Goal: Information Seeking & Learning: Find specific fact

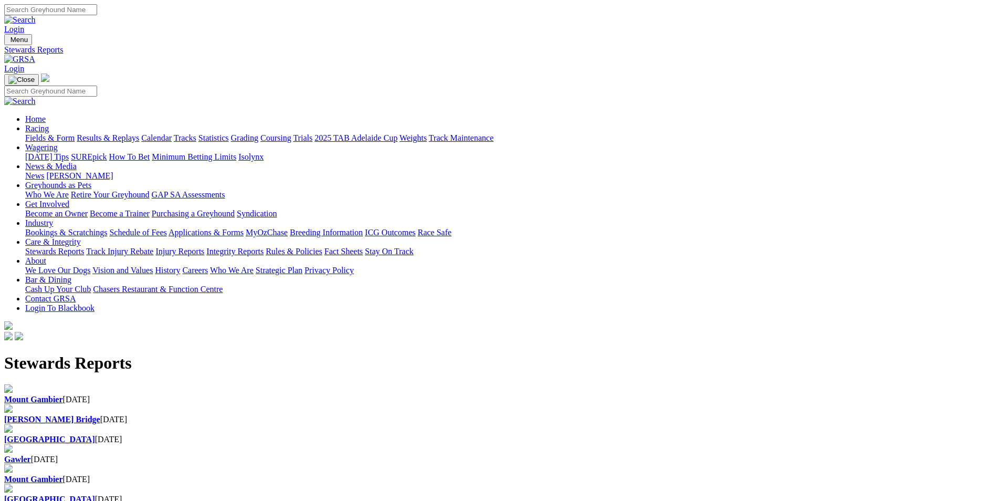
click at [95, 435] on b "[GEOGRAPHIC_DATA]" at bounding box center [49, 439] width 91 height 9
click at [95, 495] on b "[GEOGRAPHIC_DATA]" at bounding box center [49, 499] width 91 height 9
click at [31, 455] on b "Gawler" at bounding box center [17, 459] width 27 height 9
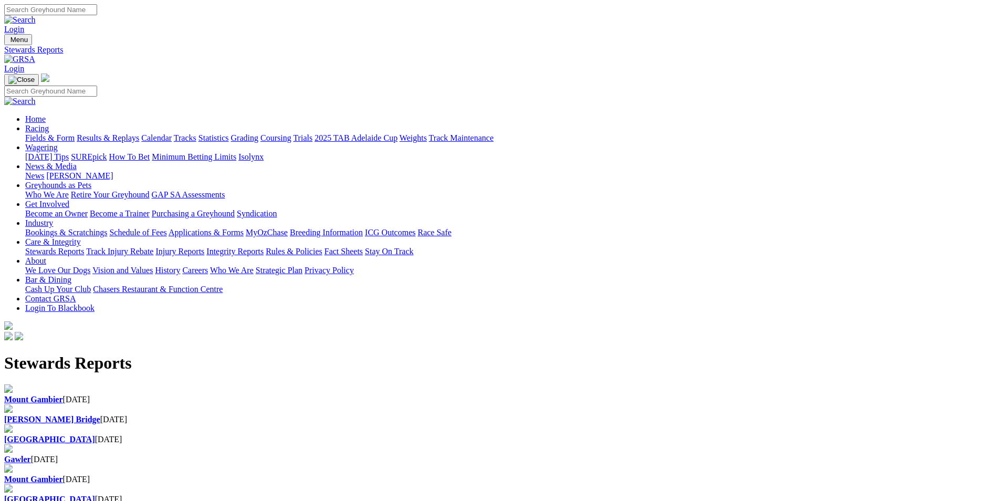
click at [97, 13] on input "Search" at bounding box center [50, 9] width 93 height 11
type input "[PERSON_NAME]"
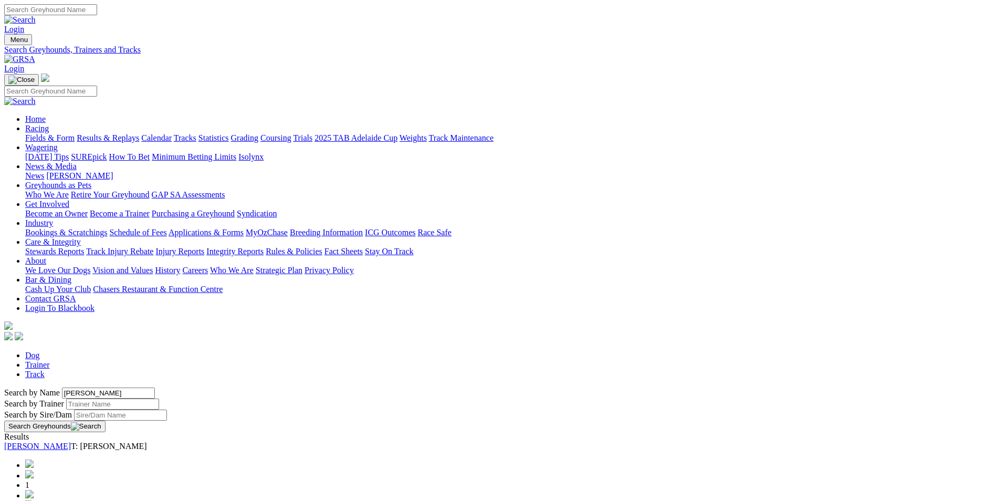
click at [71, 441] on link "SMOKEY BOURBSKI" at bounding box center [37, 445] width 67 height 9
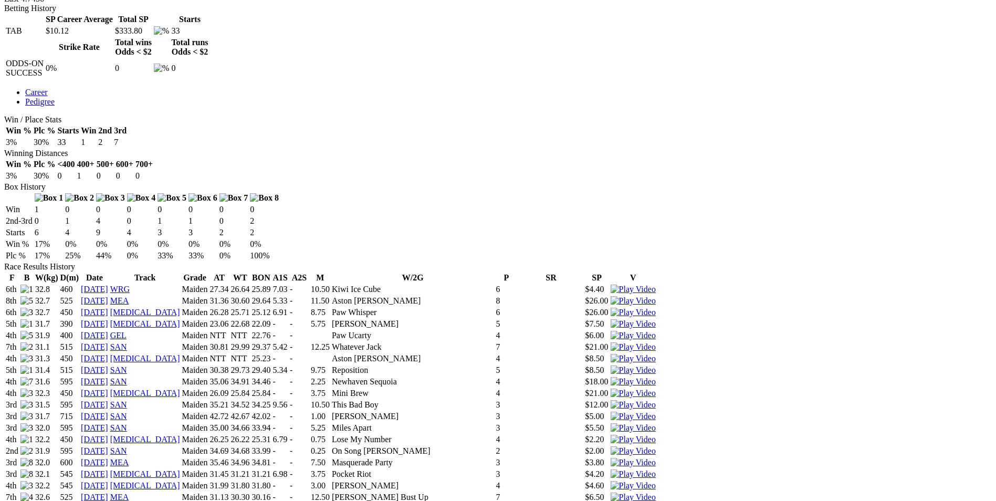
scroll to position [525, 0]
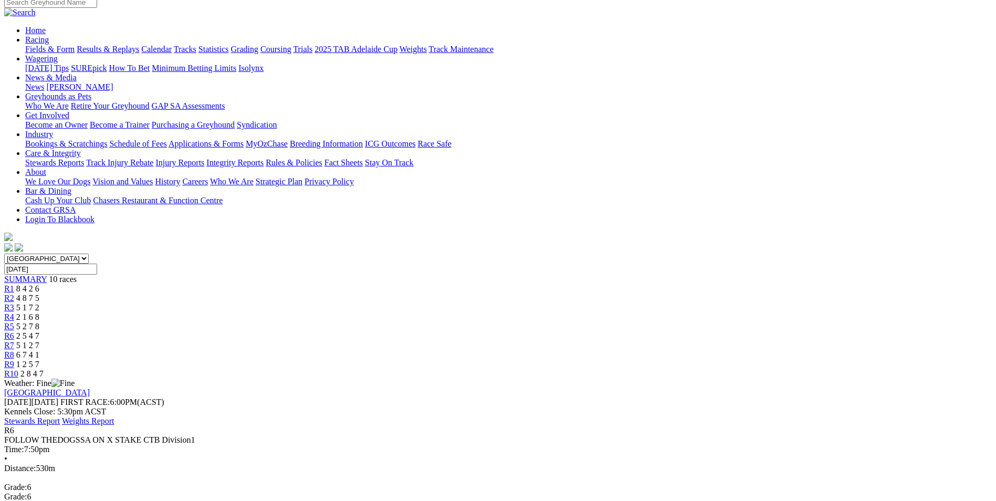
scroll to position [105, 0]
